Goal: Task Accomplishment & Management: Complete application form

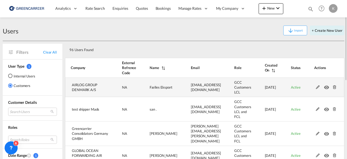
click at [318, 87] on md-icon at bounding box center [317, 87] width 7 height 4
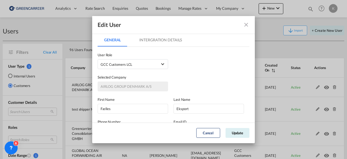
scroll to position [74, 0]
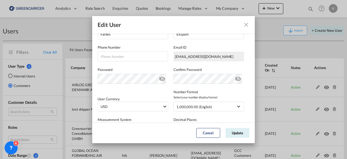
click at [204, 56] on div "[EMAIL_ADDRESS][DOMAIN_NAME]" at bounding box center [209, 57] width 71 height 10
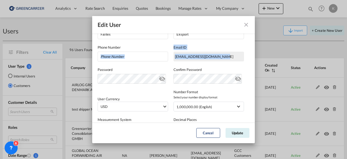
drag, startPoint x: 219, startPoint y: 56, endPoint x: 170, endPoint y: 58, distance: 49.7
click at [170, 58] on div "Phone Number Email ID [EMAIL_ADDRESS][DOMAIN_NAME] [DOMAIN_NAME][EMAIL_ADDRESS]…" at bounding box center [174, 50] width 152 height 22
click at [223, 53] on div "[EMAIL_ADDRESS][DOMAIN_NAME]" at bounding box center [209, 57] width 71 height 10
drag, startPoint x: 223, startPoint y: 53, endPoint x: 172, endPoint y: 58, distance: 51.3
click at [174, 58] on div "[EMAIL_ADDRESS][DOMAIN_NAME]" at bounding box center [209, 57] width 71 height 10
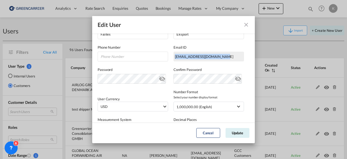
copy div "[EMAIL_ADDRESS][DOMAIN_NAME]"
click at [213, 129] on button "Cancel" at bounding box center [208, 133] width 24 height 10
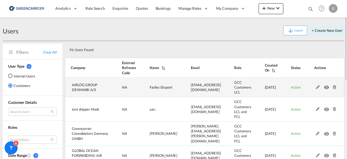
click at [335, 87] on md-icon at bounding box center [334, 87] width 7 height 4
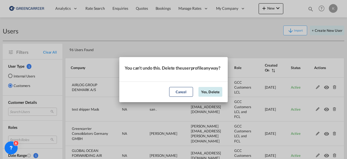
click at [209, 97] on button "Yes, Delete" at bounding box center [210, 92] width 24 height 10
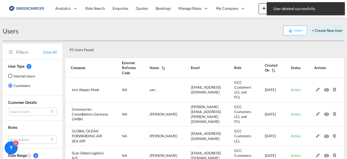
click at [332, 32] on button "+ Create New User" at bounding box center [327, 30] width 34 height 10
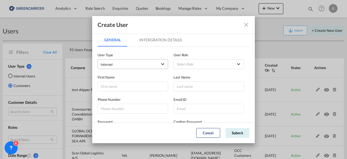
click at [144, 63] on span "Internal" at bounding box center [129, 64] width 57 height 5
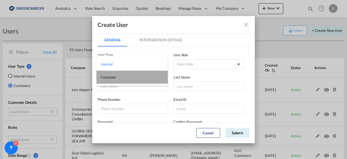
click at [121, 77] on md-option "Customer" at bounding box center [132, 77] width 71 height 13
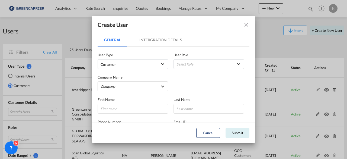
click at [123, 85] on md-select "Company [PERSON_NAME] Logistics DHL GLOBAL FORWARDING ([GEOGRAPHIC_DATA]) A/S E…" at bounding box center [133, 86] width 71 height 10
type md-option "f75dd190-d7ee-11ef-b3ca-05c278e7c39e"
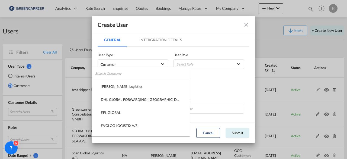
type md-option "f75dd190-d7ee-11ef-b3ca-05c278e7c39e"
click at [111, 76] on input "search" at bounding box center [142, 73] width 95 height 13
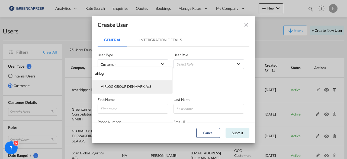
type input "airlog"
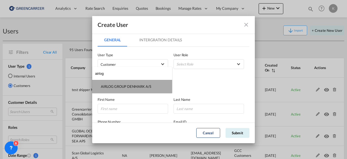
click at [119, 87] on div "AIRLOG GROUP DENMARK A/S" at bounding box center [126, 86] width 50 height 5
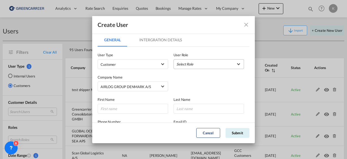
click at [207, 59] on md-select "Select Role BCO GLOBAL GCC Customers FCL USER_DEFINED GCC Customers LCL USER_DE…" at bounding box center [209, 64] width 71 height 10
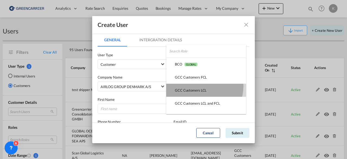
click at [201, 86] on md-option "GCC Customers LCL USER_DEFINED" at bounding box center [206, 90] width 80 height 13
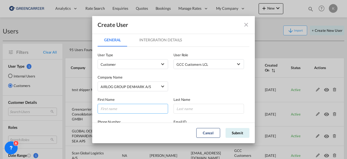
click at [122, 107] on input "GeneralIntergration Details ..." at bounding box center [133, 109] width 71 height 10
type input "Eksport"
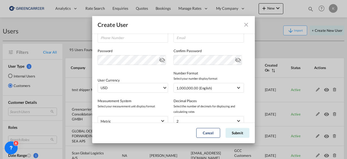
scroll to position [93, 0]
type input "Fælles"
click at [187, 40] on input "GeneralIntergration Details ..." at bounding box center [209, 38] width 71 height 10
paste input "[EMAIL_ADDRESS][DOMAIN_NAME]"
type input "[EMAIL_ADDRESS][DOMAIN_NAME]"
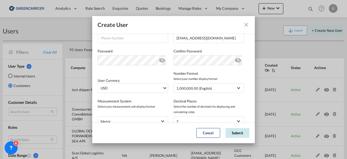
click at [240, 135] on button "Submit" at bounding box center [238, 133] width 24 height 10
